Goal: Transaction & Acquisition: Purchase product/service

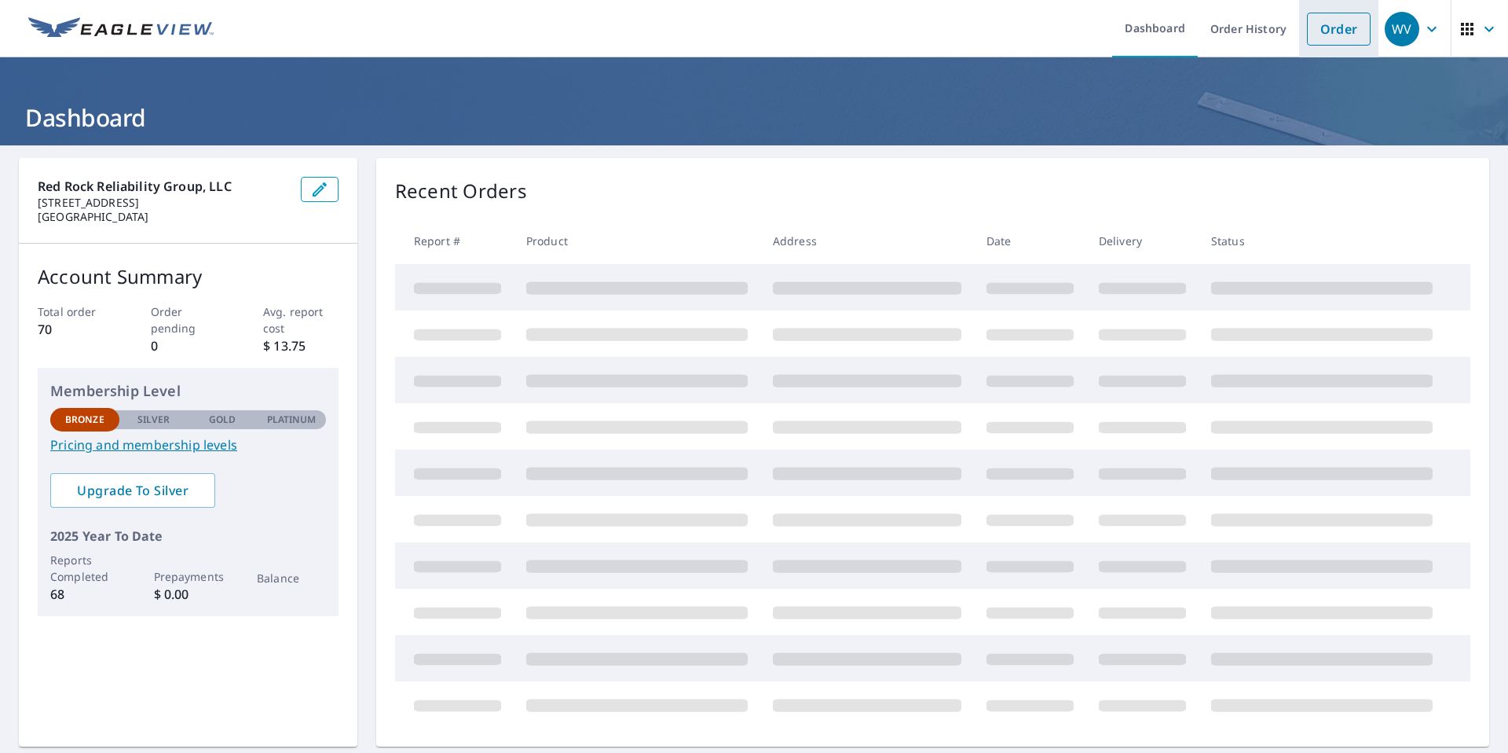
click at [1348, 11] on li "Order" at bounding box center [1338, 28] width 79 height 57
click at [1342, 31] on link "Order" at bounding box center [1339, 29] width 64 height 33
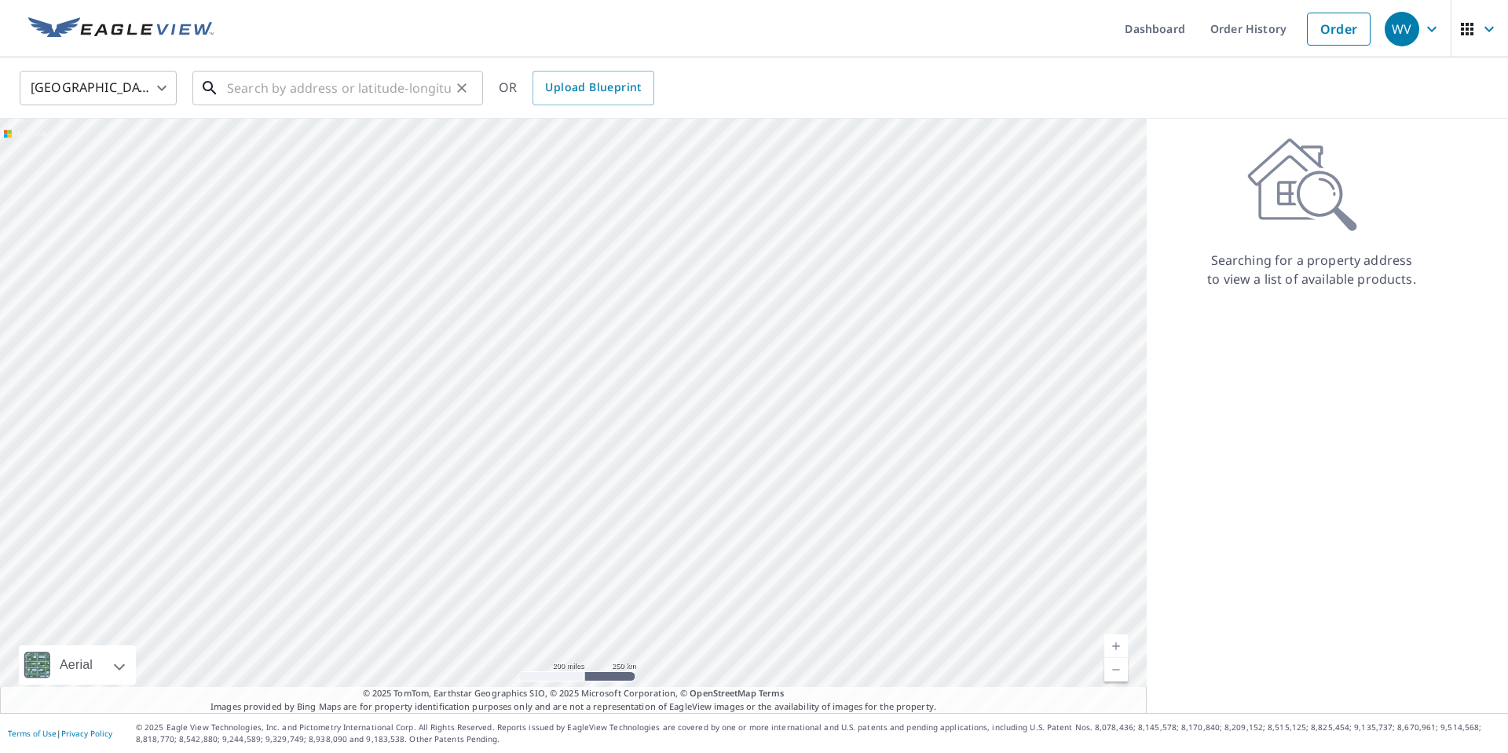
click at [401, 96] on input "text" at bounding box center [339, 88] width 224 height 44
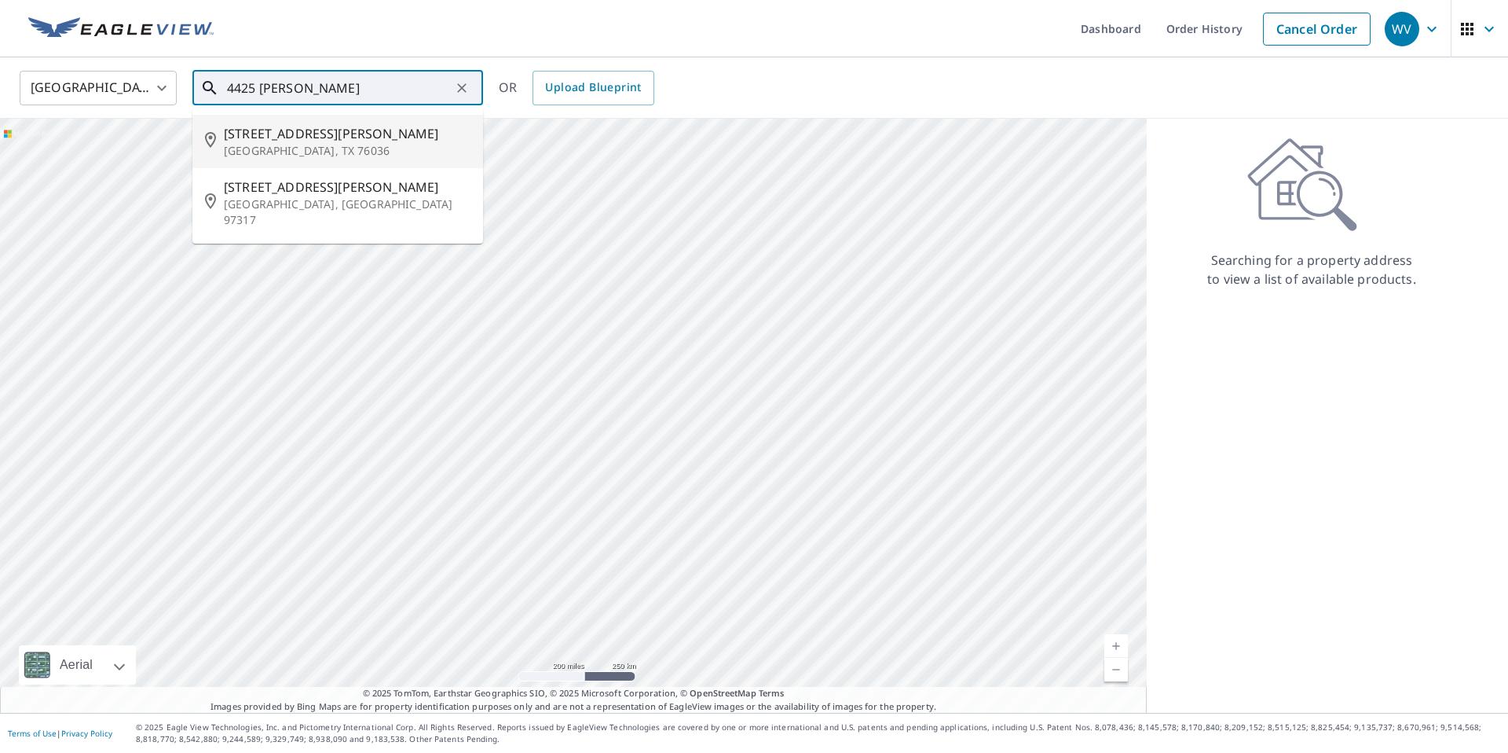
click at [342, 129] on span "[STREET_ADDRESS][PERSON_NAME]" at bounding box center [347, 133] width 247 height 19
type input "[STREET_ADDRESS][PERSON_NAME][PERSON_NAME]"
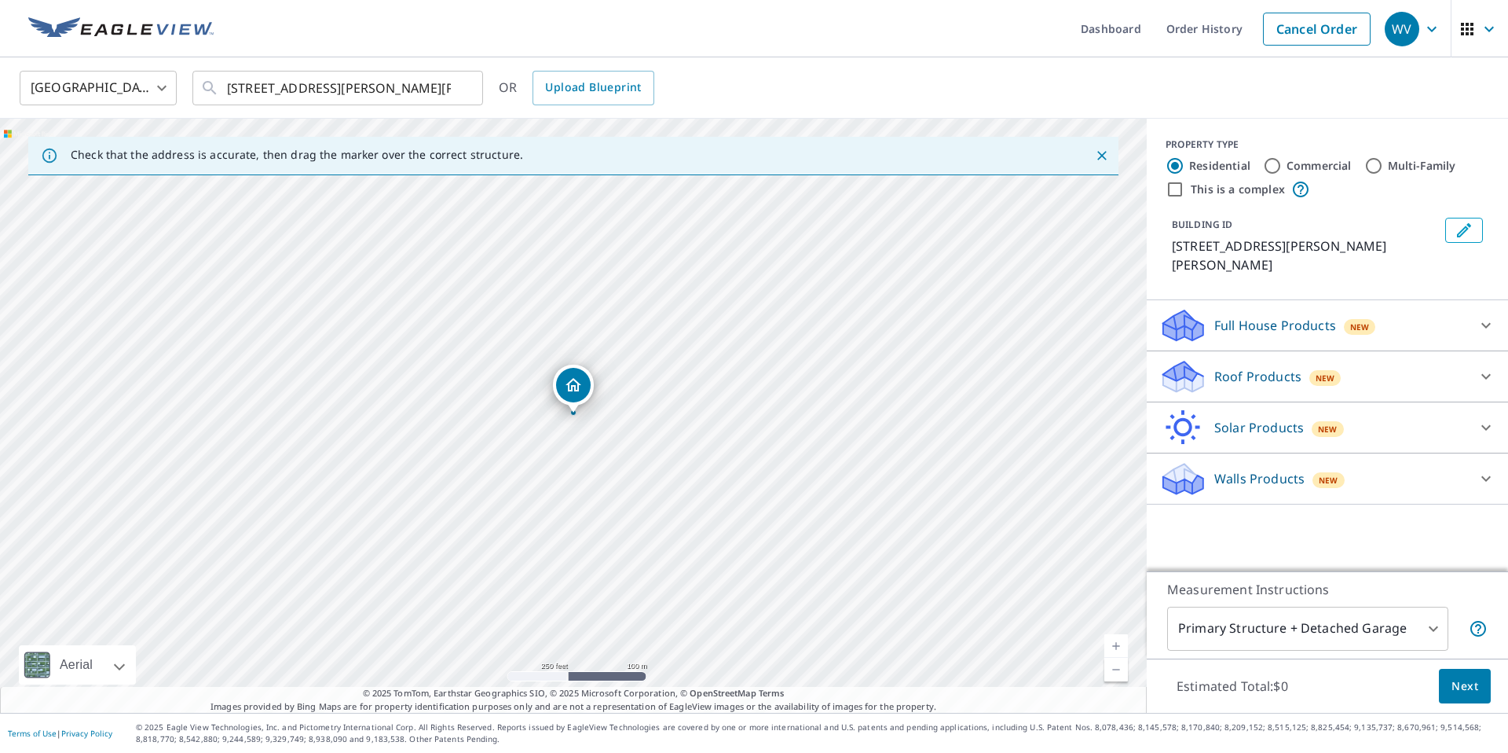
click at [1266, 367] on p "Roof Products" at bounding box center [1257, 376] width 87 height 19
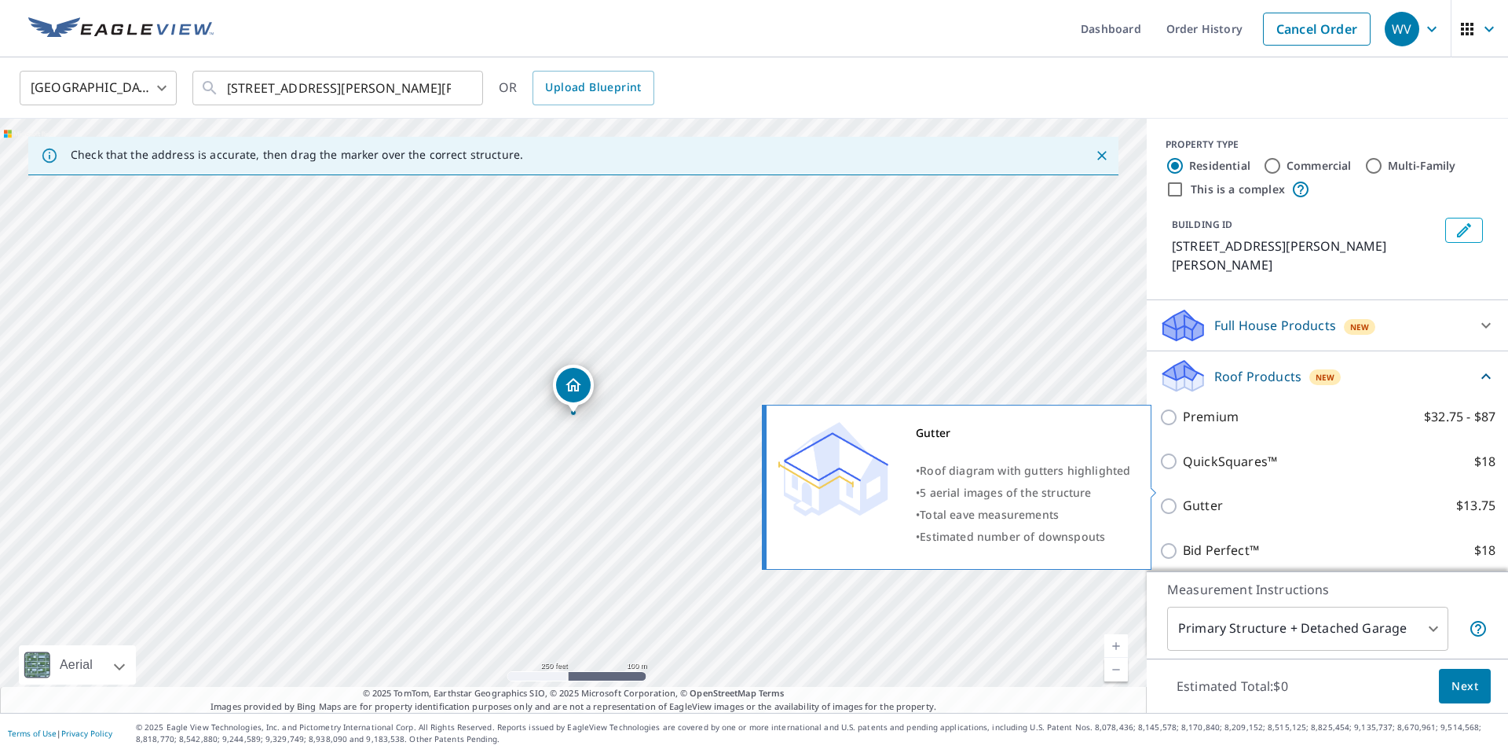
click at [1246, 496] on label "Gutter $13.75" at bounding box center [1339, 506] width 313 height 20
click at [1183, 496] on input "Gutter $13.75" at bounding box center [1171, 505] width 24 height 19
checkbox input "true"
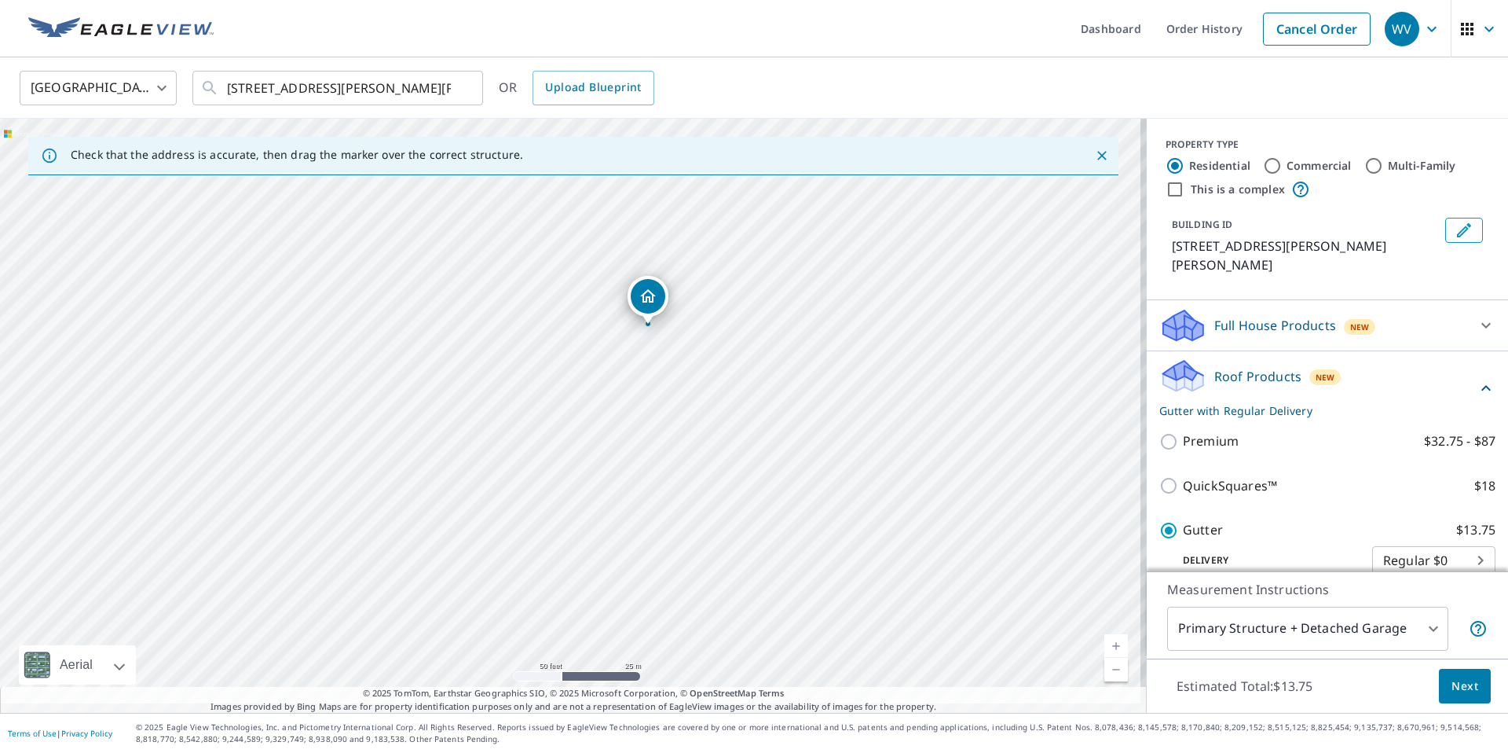
drag, startPoint x: 771, startPoint y: 287, endPoint x: 723, endPoint y: 239, distance: 67.8
click at [723, 239] on div "[STREET_ADDRESS][PERSON_NAME][PERSON_NAME]" at bounding box center [573, 416] width 1147 height 594
drag, startPoint x: 625, startPoint y: 286, endPoint x: 630, endPoint y: 257, distance: 29.4
click at [630, 257] on div "[STREET_ADDRESS][PERSON_NAME][PERSON_NAME]" at bounding box center [573, 416] width 1147 height 594
click at [1468, 698] on button "Next" at bounding box center [1465, 685] width 52 height 35
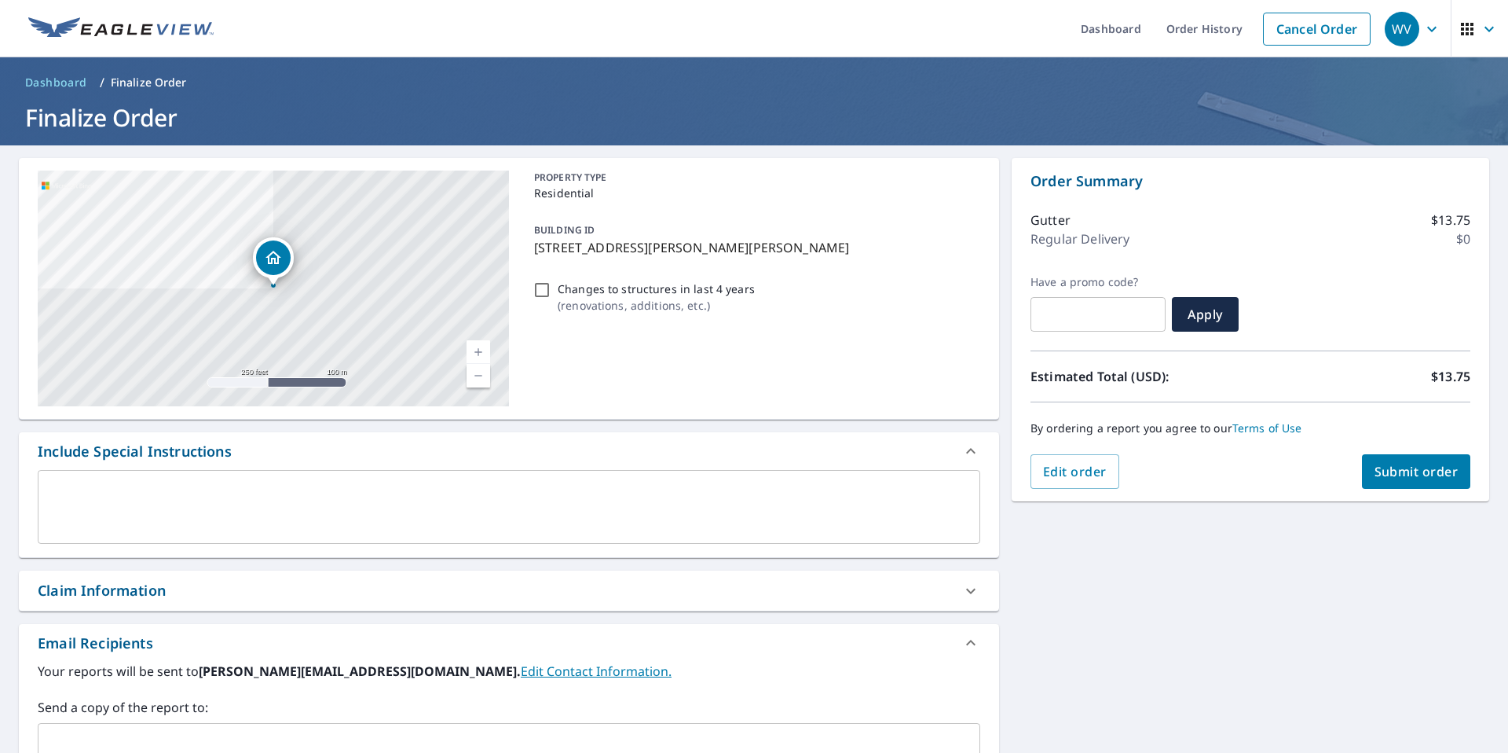
click at [1404, 454] on button "Submit order" at bounding box center [1416, 471] width 109 height 35
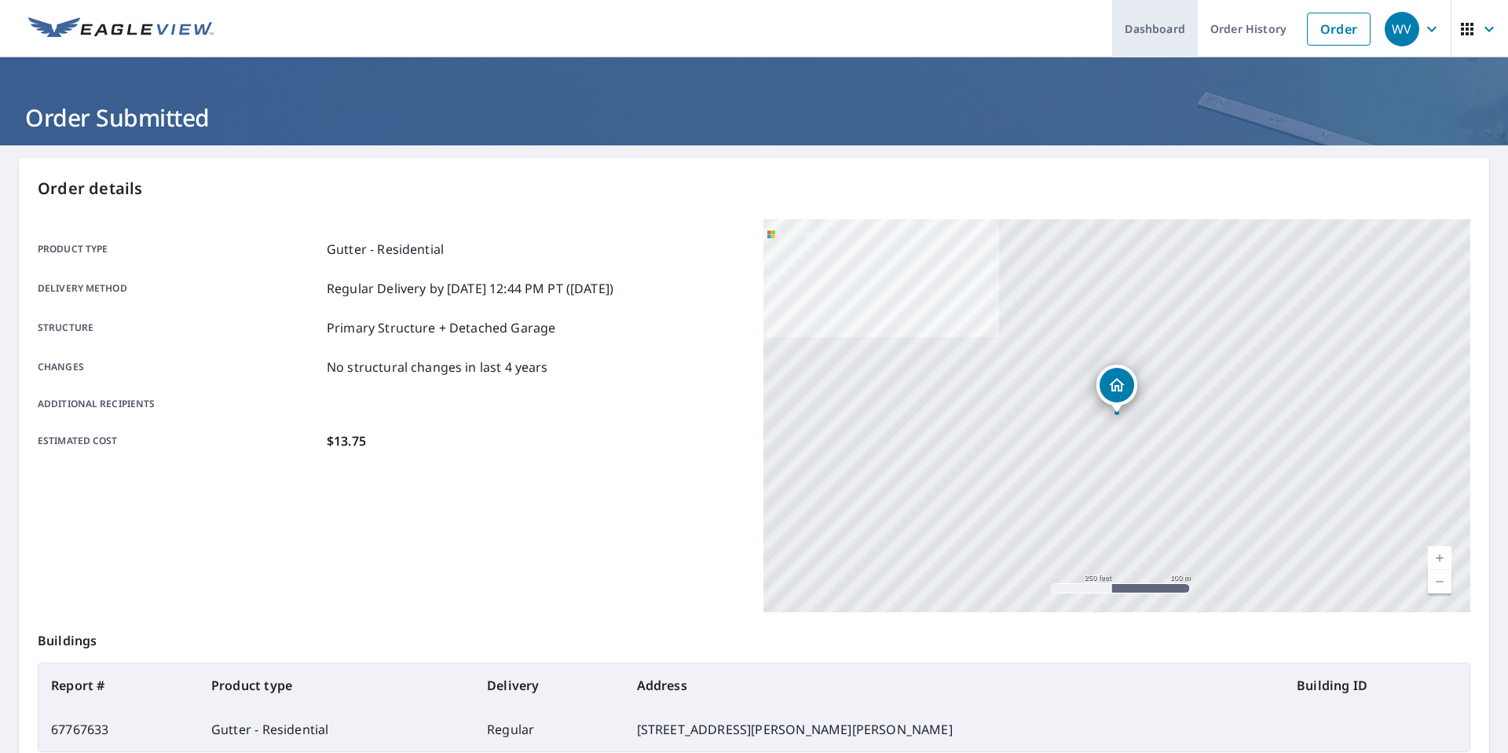
click at [1156, 38] on link "Dashboard" at bounding box center [1155, 28] width 86 height 57
